Goal: Information Seeking & Learning: Check status

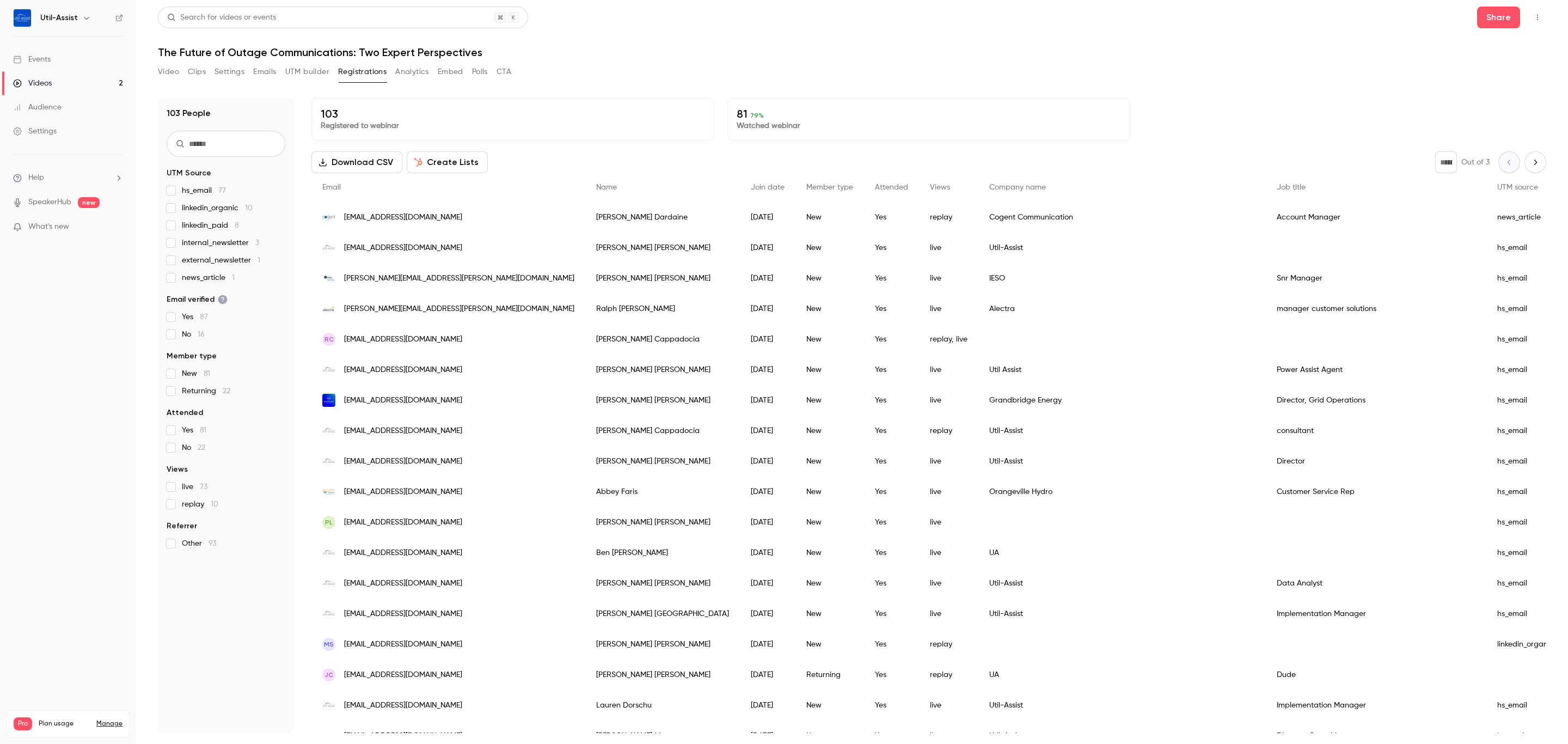
scroll to position [163, 0]
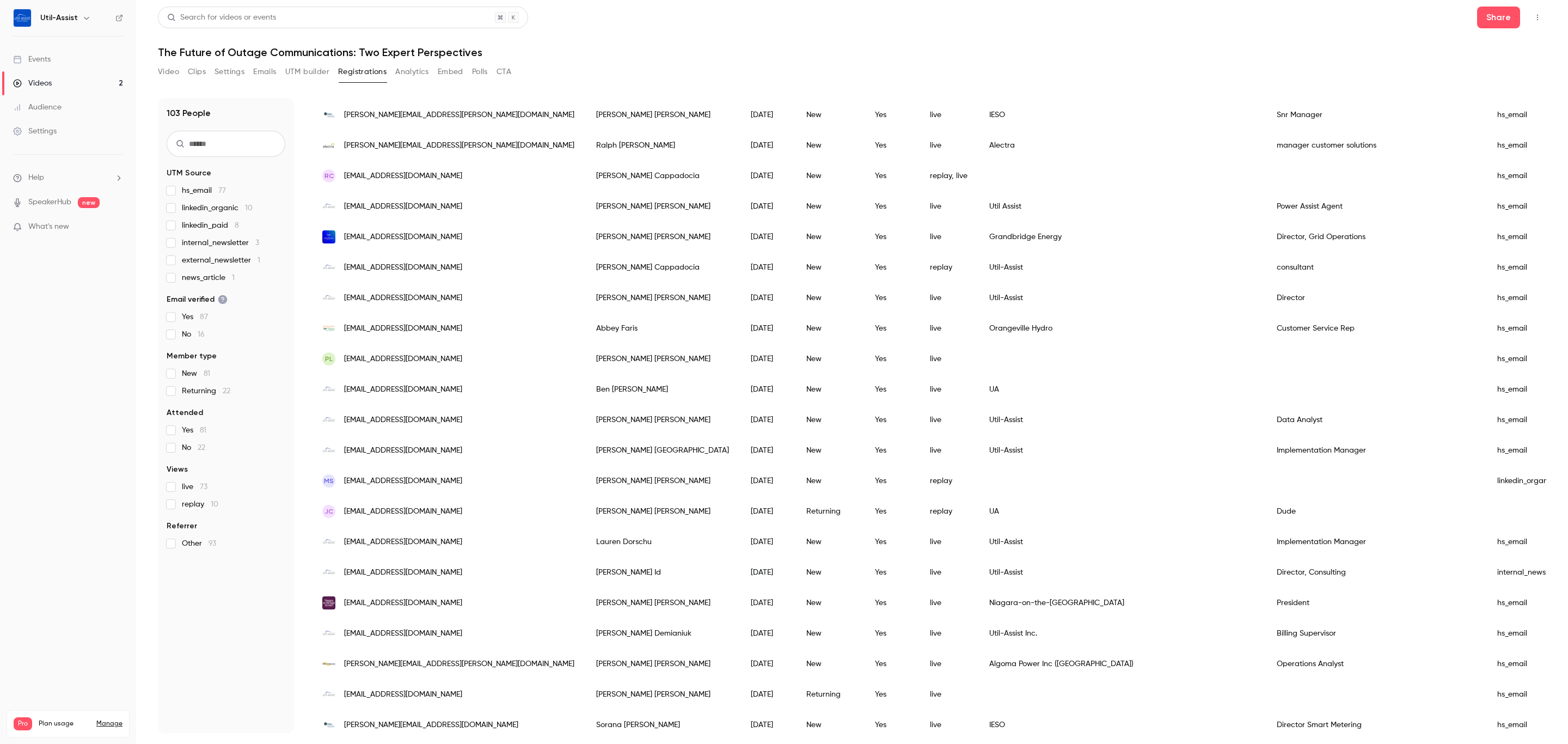
click at [377, 75] on button "Registrations" at bounding box center [362, 72] width 48 height 18
click at [69, 82] on link "Videos 2" at bounding box center [68, 83] width 136 height 24
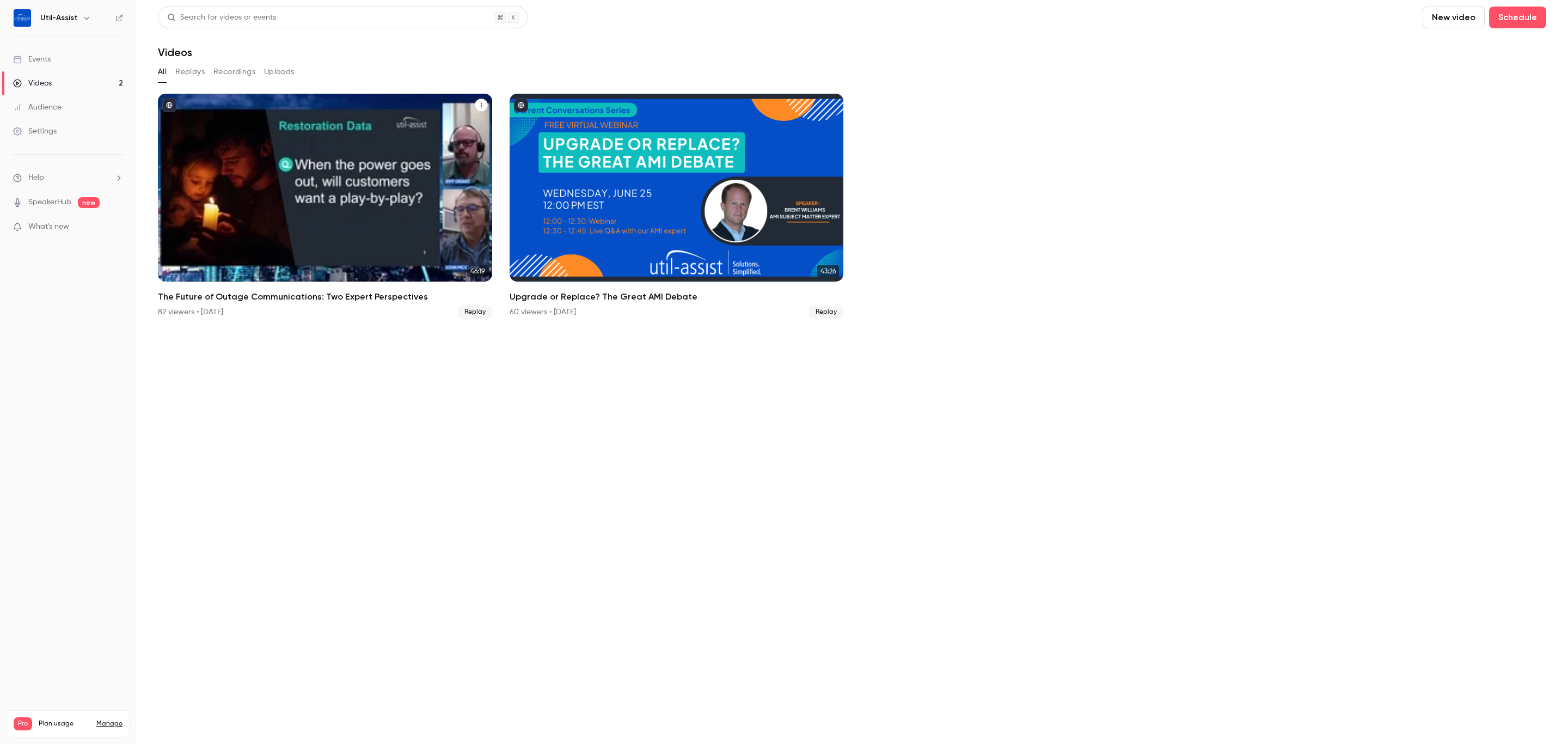
click at [161, 311] on div "82 viewers • [DATE]" at bounding box center [190, 312] width 65 height 11
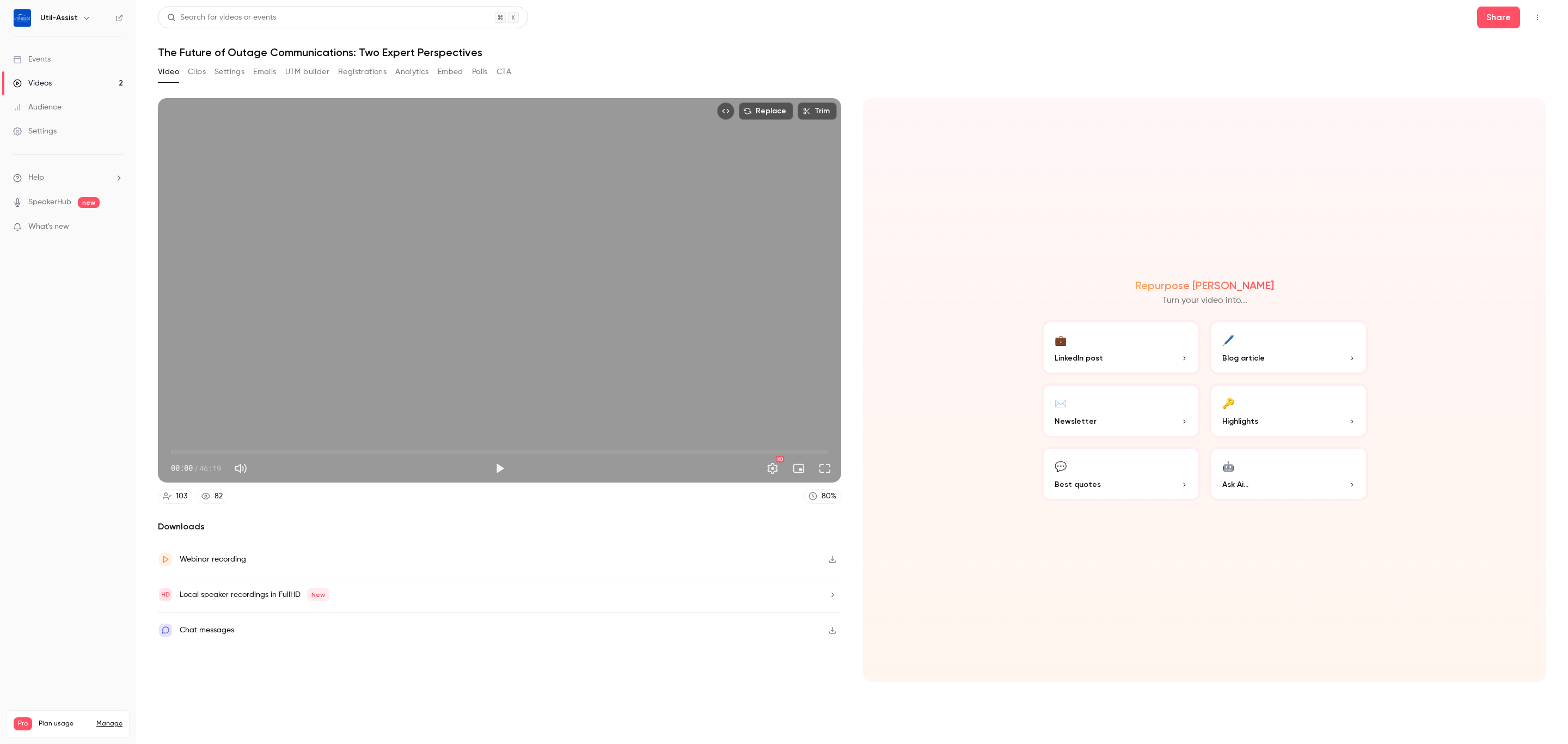
click at [359, 71] on button "Registrations" at bounding box center [362, 72] width 48 height 18
